Goal: Task Accomplishment & Management: Use online tool/utility

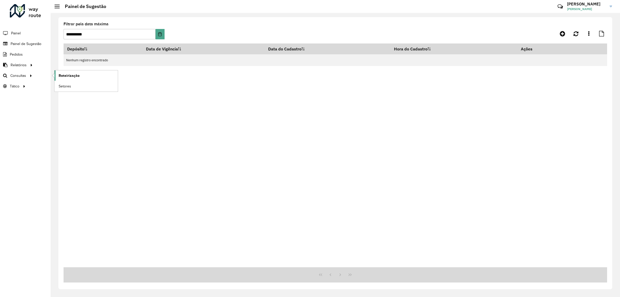
click at [59, 76] on span "Roteirização" at bounding box center [69, 75] width 21 height 5
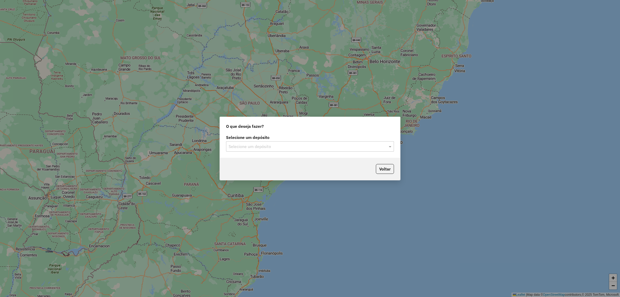
click at [267, 143] on div "Selecione um depósito" at bounding box center [310, 146] width 168 height 10
click at [271, 153] on div "Selecione um depósito Selecione um depósito" at bounding box center [310, 145] width 180 height 24
click at [272, 158] on div "Voltar" at bounding box center [310, 169] width 180 height 22
click at [277, 150] on div "Selecione um depósito" at bounding box center [310, 146] width 168 height 10
drag, startPoint x: 274, startPoint y: 157, endPoint x: 302, endPoint y: 159, distance: 27.4
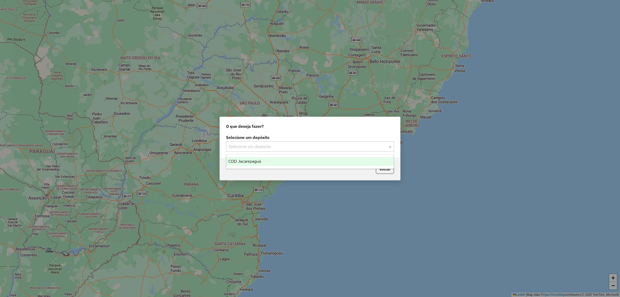
click at [274, 158] on div "CDD Jacarepaguá" at bounding box center [309, 161] width 167 height 9
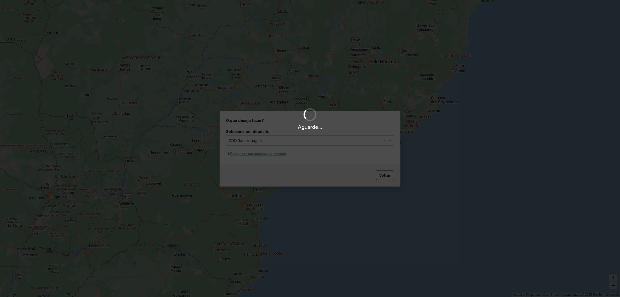
click at [258, 158] on div "Aguarde..." at bounding box center [310, 148] width 620 height 297
click at [257, 155] on div "Aguarde..." at bounding box center [310, 148] width 620 height 297
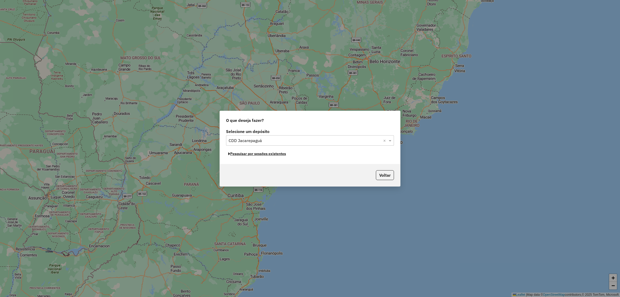
click at [257, 155] on button "Pesquisar por sessões existentes" at bounding box center [257, 154] width 62 height 8
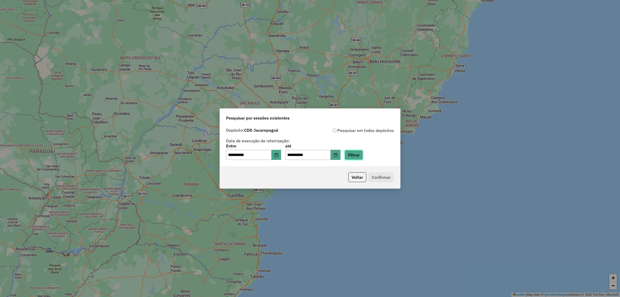
click at [363, 153] on button "Filtrar" at bounding box center [354, 155] width 18 height 10
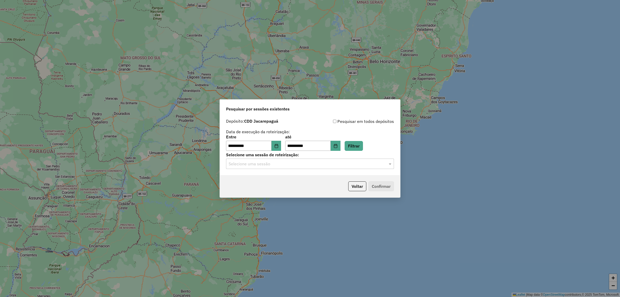
click at [330, 166] on hb-app "**********" at bounding box center [310, 148] width 620 height 297
drag, startPoint x: 330, startPoint y: 166, endPoint x: 331, endPoint y: 162, distance: 4.2
click at [331, 162] on input "text" at bounding box center [305, 164] width 152 height 6
click at [311, 180] on div "1260049 - 05/09/2025 20:07" at bounding box center [309, 178] width 167 height 9
click at [390, 186] on button "Confirmar" at bounding box center [381, 186] width 26 height 10
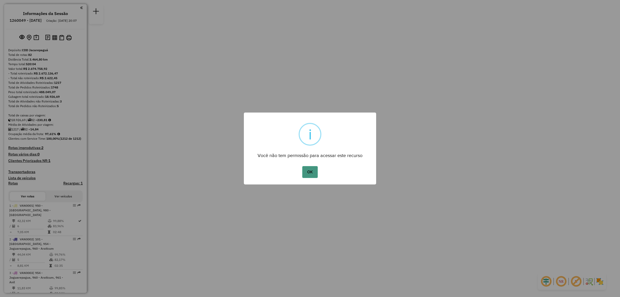
click at [305, 173] on button "OK" at bounding box center [309, 172] width 15 height 12
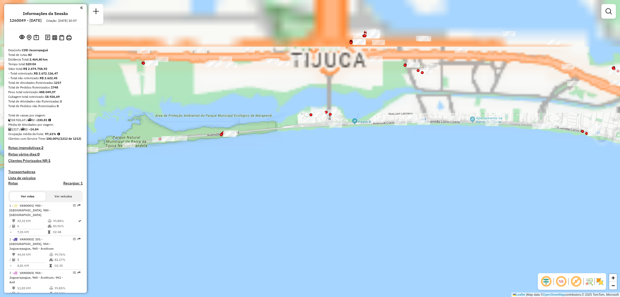
drag, startPoint x: 366, startPoint y: 117, endPoint x: 367, endPoint y: 259, distance: 142.1
click at [386, 296] on html "Aguarde... Pop-up bloqueado! Seu navegador bloqueou automáticamente a abertura …" at bounding box center [310, 148] width 620 height 297
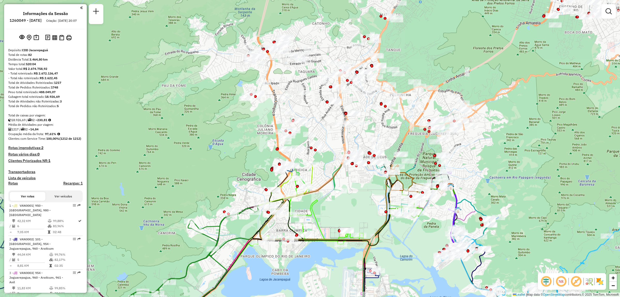
drag, startPoint x: 256, startPoint y: 98, endPoint x: 306, endPoint y: 294, distance: 201.6
click at [307, 294] on div "Janela de atendimento Grade de atendimento Capacidade Transportadoras Veículos …" at bounding box center [310, 148] width 620 height 297
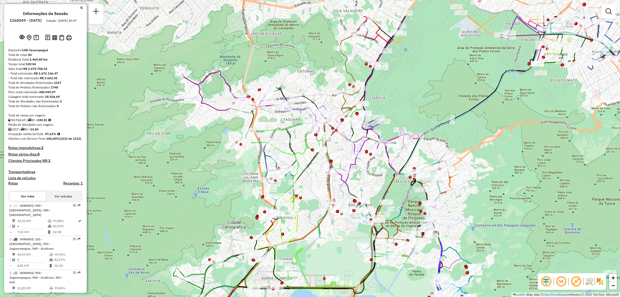
drag, startPoint x: 330, startPoint y: 194, endPoint x: 317, endPoint y: 240, distance: 47.8
click at [317, 240] on div "Janela de atendimento Grade de atendimento Capacidade Transportadoras Veículos …" at bounding box center [310, 148] width 620 height 297
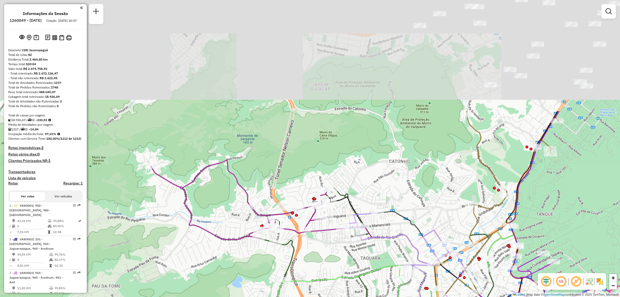
drag, startPoint x: 403, startPoint y: 18, endPoint x: 424, endPoint y: 158, distance: 142.1
click at [424, 158] on div "Janela de atendimento Grade de atendimento Capacidade Transportadoras Veículos …" at bounding box center [310, 148] width 620 height 297
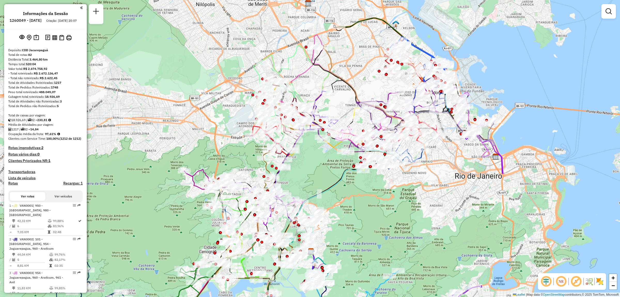
drag, startPoint x: 385, startPoint y: 117, endPoint x: 232, endPoint y: 154, distance: 158.0
click at [232, 154] on div "Janela de atendimento Grade de atendimento Capacidade Transportadoras Veículos …" at bounding box center [310, 148] width 620 height 297
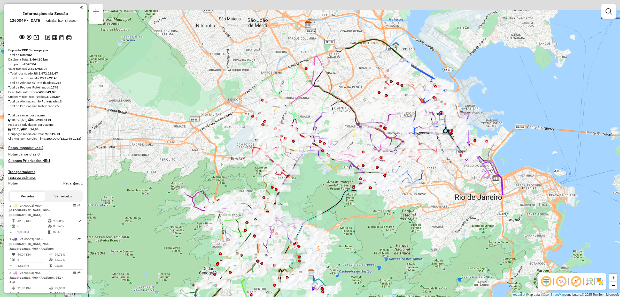
drag, startPoint x: 222, startPoint y: 107, endPoint x: 222, endPoint y: 128, distance: 21.2
click at [222, 128] on div "Janela de atendimento Grade de atendimento Capacidade Transportadoras Veículos …" at bounding box center [310, 148] width 620 height 297
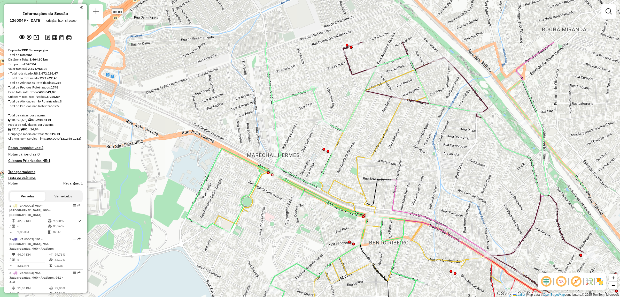
drag, startPoint x: 304, startPoint y: 47, endPoint x: 209, endPoint y: 118, distance: 118.4
click at [209, 118] on div "Janela de atendimento Grade de atendimento Capacidade Transportadoras Veículos …" at bounding box center [310, 148] width 620 height 297
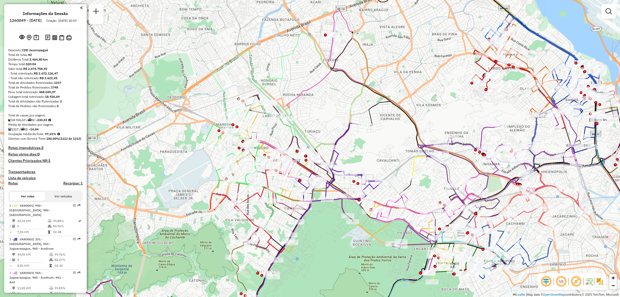
click at [594, 282] on img at bounding box center [594, 281] width 3 height 8
click at [596, 281] on img at bounding box center [600, 281] width 8 height 8
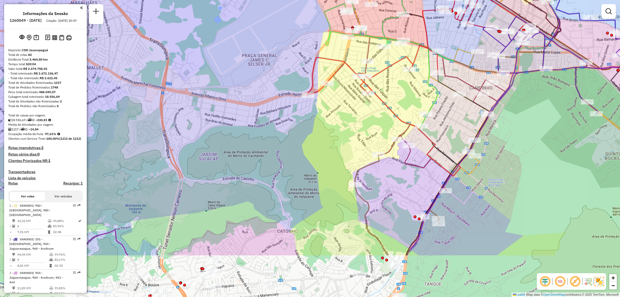
drag, startPoint x: 250, startPoint y: 196, endPoint x: 263, endPoint y: 124, distance: 72.7
click at [263, 124] on div "Janela de atendimento Grade de atendimento Capacidade Transportadoras Veículos …" at bounding box center [310, 148] width 620 height 297
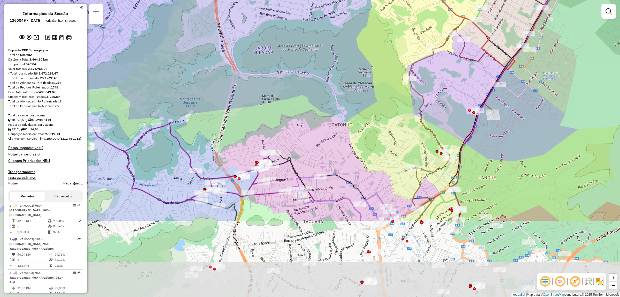
drag, startPoint x: 285, startPoint y: 186, endPoint x: 344, endPoint y: 76, distance: 124.6
click at [344, 76] on div "Janela de atendimento Grade de atendimento Capacidade Transportadoras Veículos …" at bounding box center [310, 148] width 620 height 297
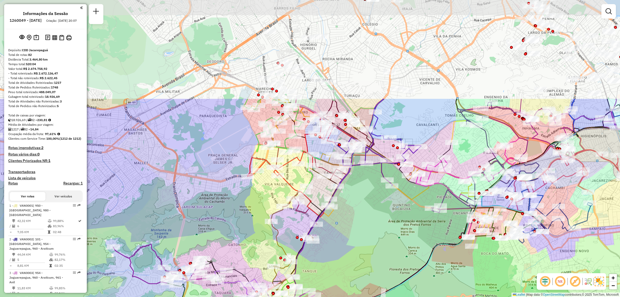
drag, startPoint x: 309, startPoint y: 99, endPoint x: 257, endPoint y: 232, distance: 142.8
click at [257, 232] on div "Janela de atendimento Grade de atendimento Capacidade Transportadoras Veículos …" at bounding box center [310, 148] width 620 height 297
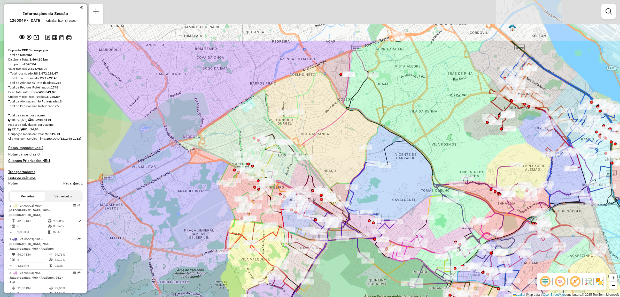
drag, startPoint x: 220, startPoint y: 121, endPoint x: 197, endPoint y: 180, distance: 62.8
click at [197, 180] on div "Janela de atendimento Grade de atendimento Capacidade Transportadoras Veículos …" at bounding box center [310, 148] width 620 height 297
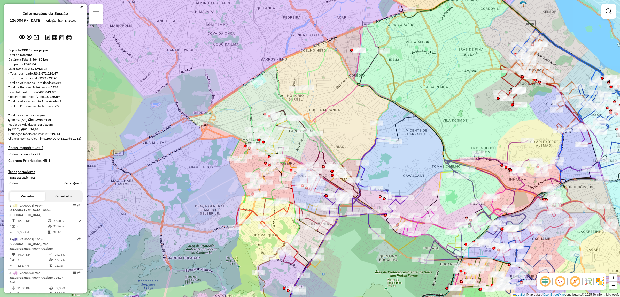
drag, startPoint x: 332, startPoint y: 165, endPoint x: 343, endPoint y: 143, distance: 24.1
click at [343, 143] on div "Janela de atendimento Grade de atendimento Capacidade Transportadoras Veículos …" at bounding box center [310, 148] width 620 height 297
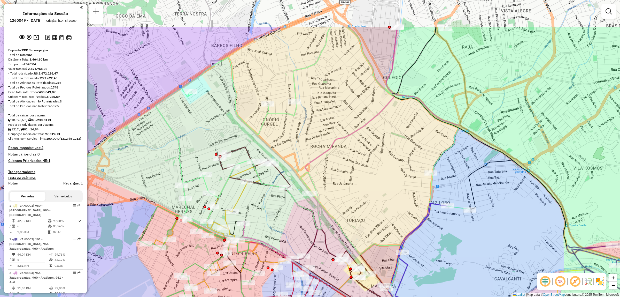
drag, startPoint x: 317, startPoint y: 119, endPoint x: 319, endPoint y: 140, distance: 21.0
click at [319, 140] on div "Janela de atendimento Grade de atendimento Capacidade Transportadoras Veículos …" at bounding box center [310, 148] width 620 height 297
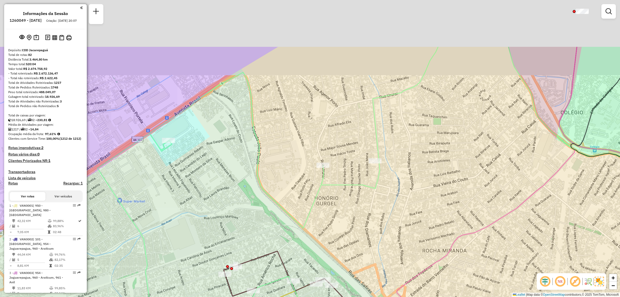
drag, startPoint x: 227, startPoint y: 135, endPoint x: 250, endPoint y: 199, distance: 68.9
click at [250, 199] on div "Janela de atendimento Grade de atendimento Capacidade Transportadoras Veículos …" at bounding box center [310, 148] width 620 height 297
